Goal: Information Seeking & Learning: Learn about a topic

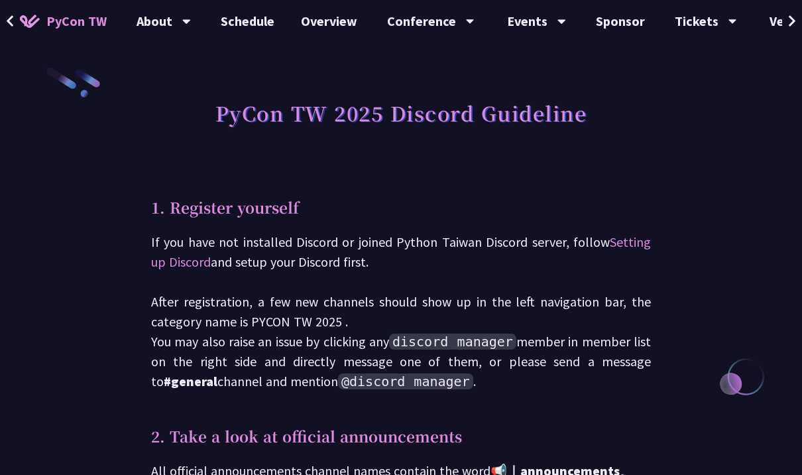
scroll to position [22, 0]
click at [390, 230] on div "PyCon TW 2025 Discord Guideline 1. Register yourself If you have not installed …" at bounding box center [401, 422] width 500 height 659
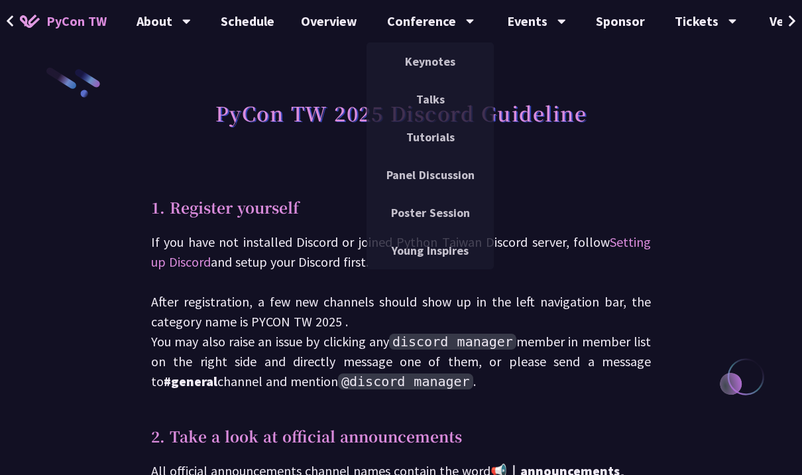
click at [447, 135] on link "Tutorials" at bounding box center [429, 136] width 127 height 31
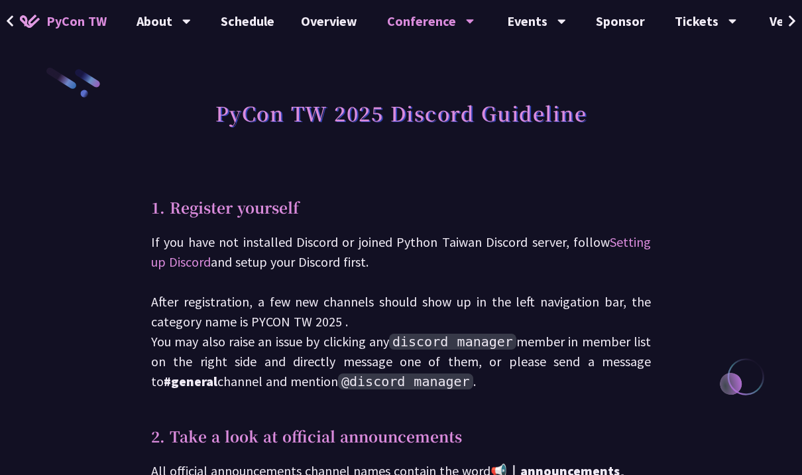
click at [441, 36] on div "Conference" at bounding box center [430, 21] width 87 height 42
click at [466, 24] on icon at bounding box center [470, 21] width 9 height 13
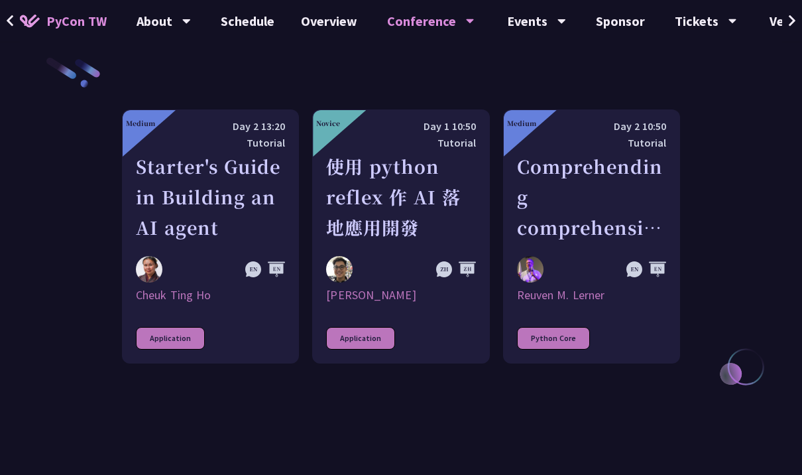
scroll to position [461, 0]
click at [451, 209] on div "使用 python reflex 作 AI 落地應用開發" at bounding box center [400, 196] width 149 height 91
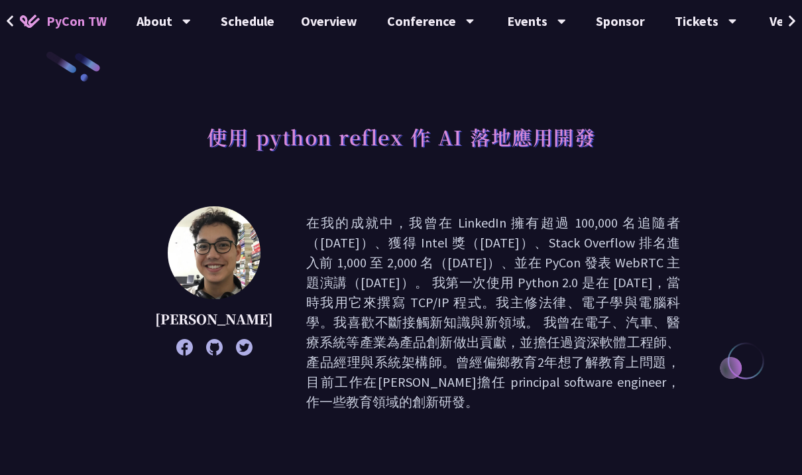
scroll to position [17, 0]
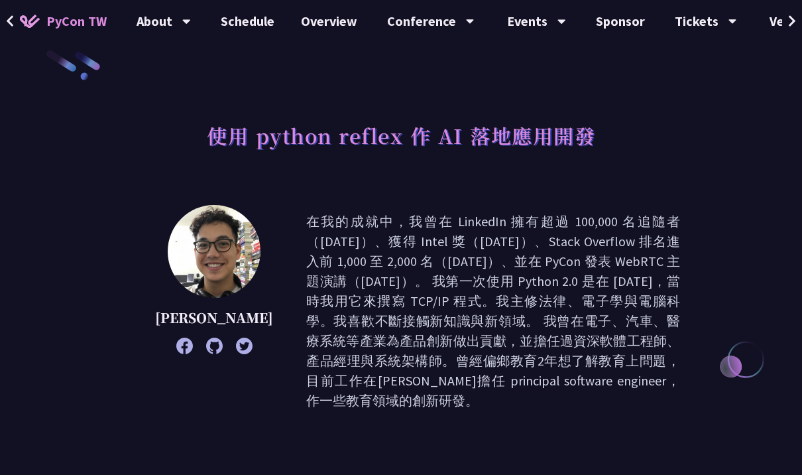
click at [521, 297] on p "在我的成就中，我曾在 LinkedIn 擁有超過 100,000 名追隨者（[DATE]）、獲得 Intel 獎（[DATE]）、Stack Overflow…" at bounding box center [493, 310] width 374 height 199
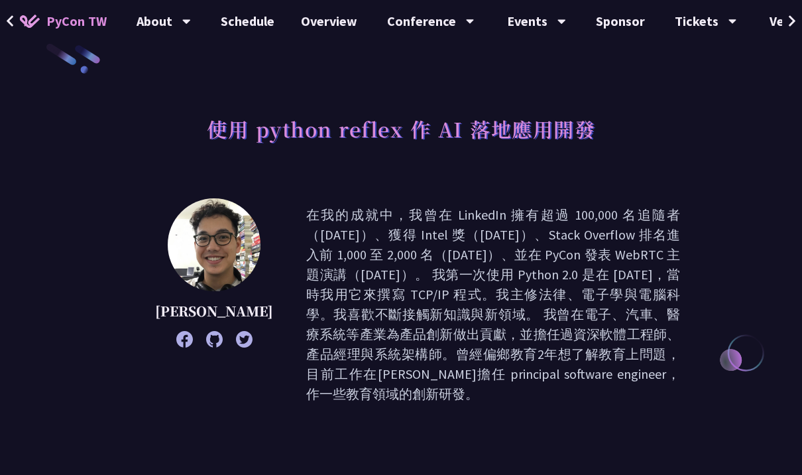
scroll to position [19, 0]
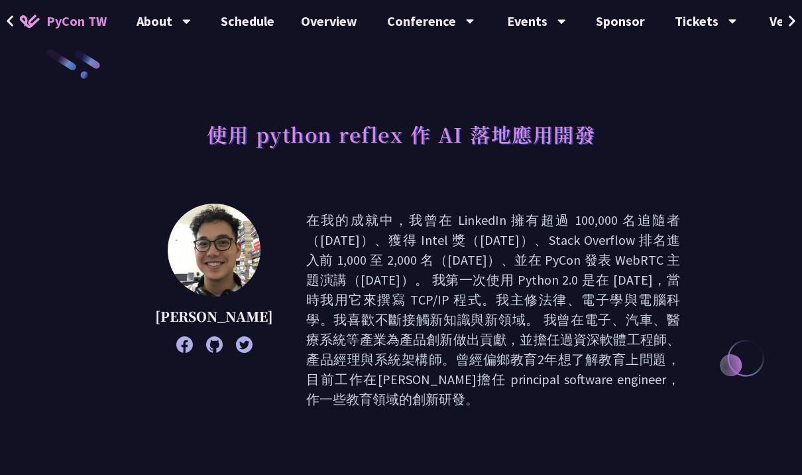
click at [176, 345] on icon at bounding box center [184, 344] width 17 height 17
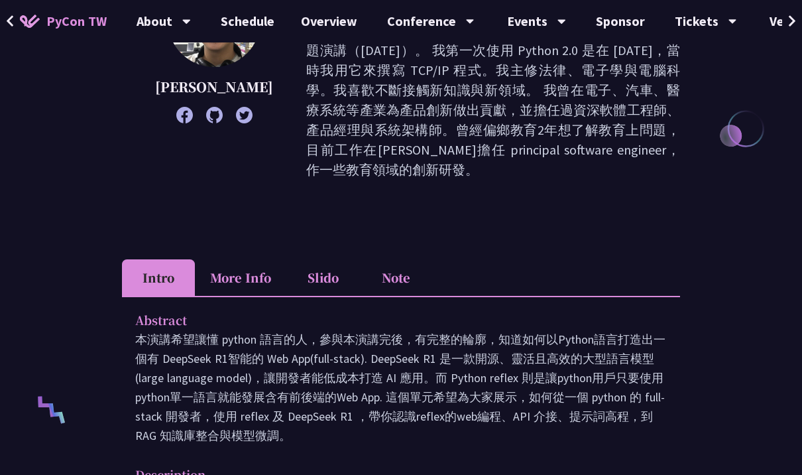
scroll to position [246, 0]
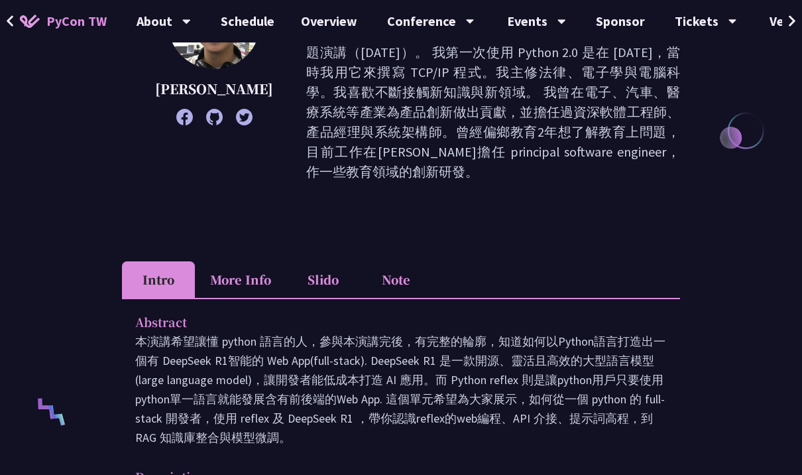
click at [327, 261] on li "Slido" at bounding box center [322, 279] width 73 height 36
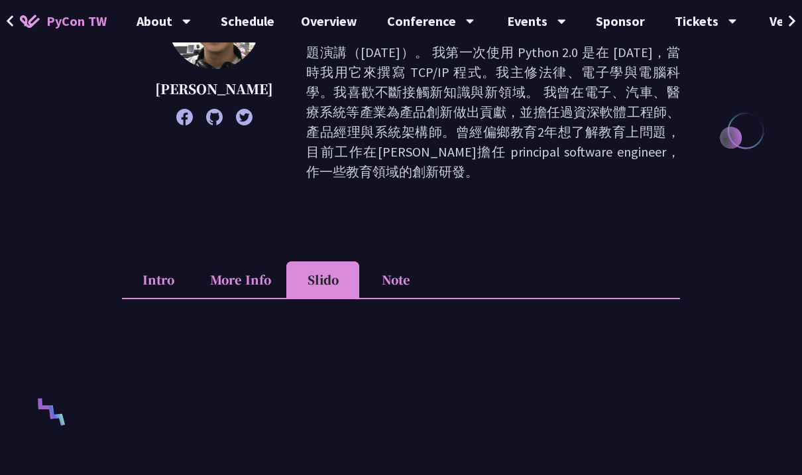
click at [392, 266] on li "Note" at bounding box center [395, 279] width 73 height 36
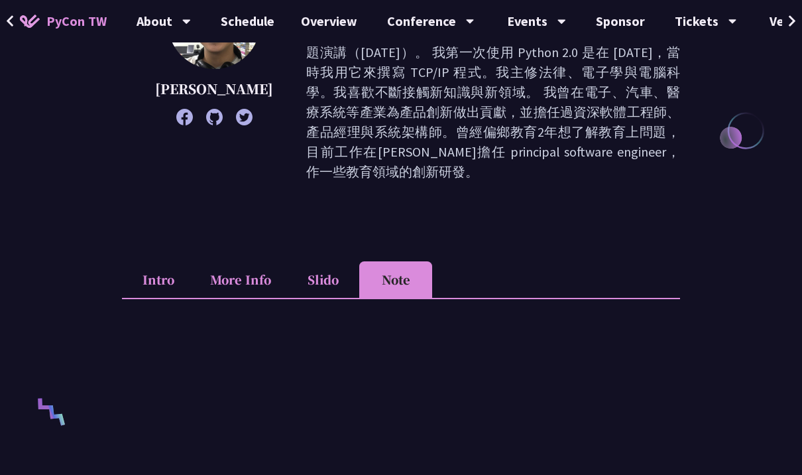
click at [254, 268] on li "More Info" at bounding box center [240, 279] width 91 height 36
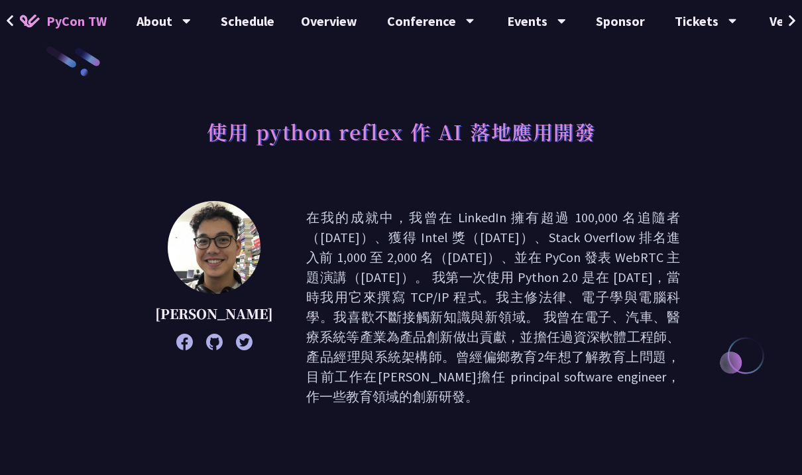
scroll to position [0, 0]
